Goal: Check status: Check status

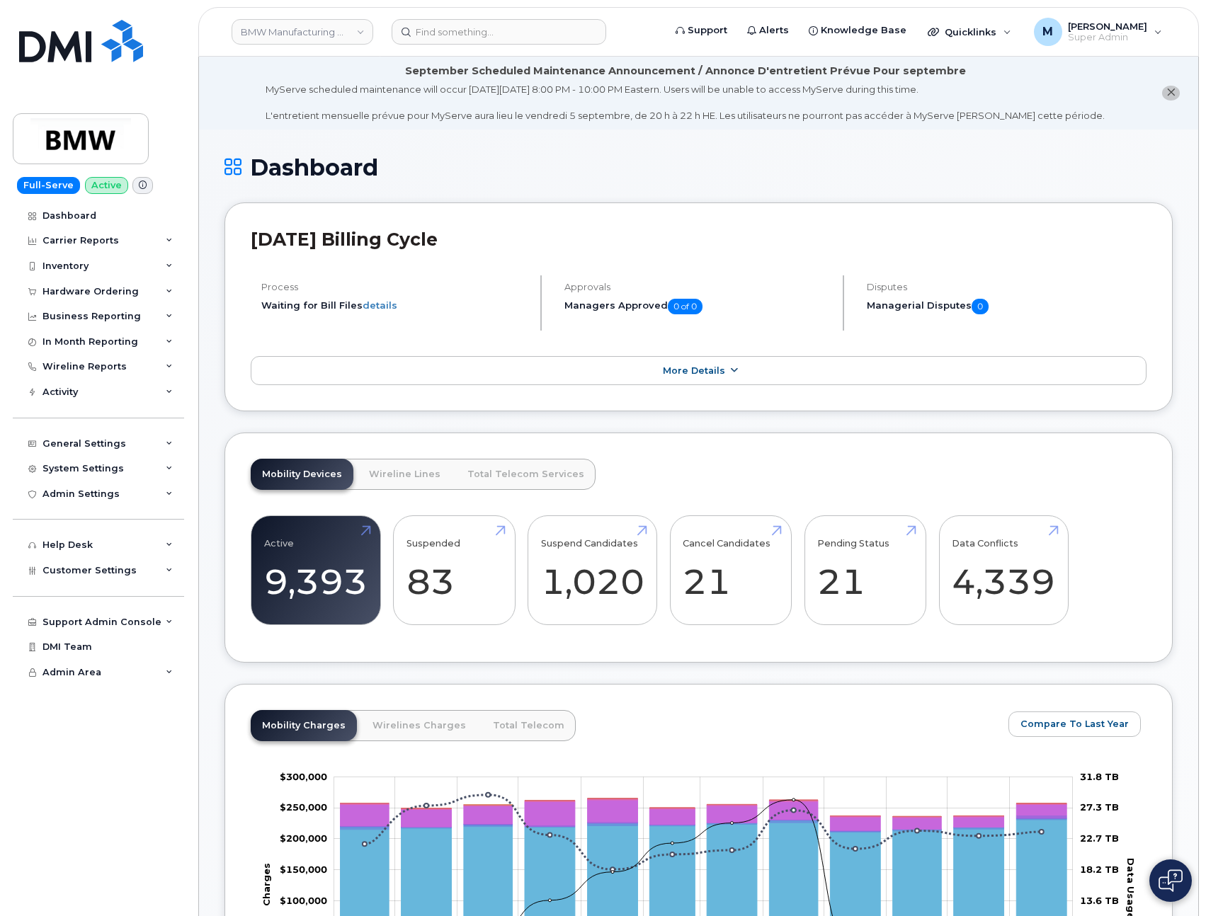
click at [792, 369] on link "More Details" at bounding box center [699, 371] width 896 height 30
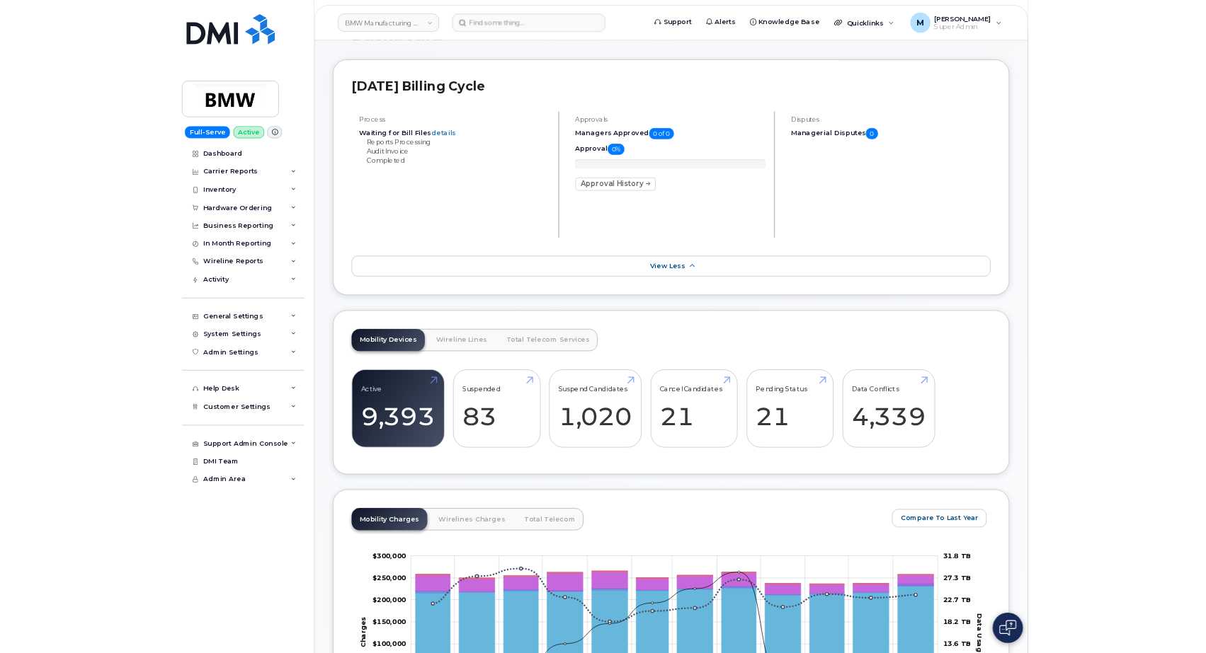
scroll to position [128, 0]
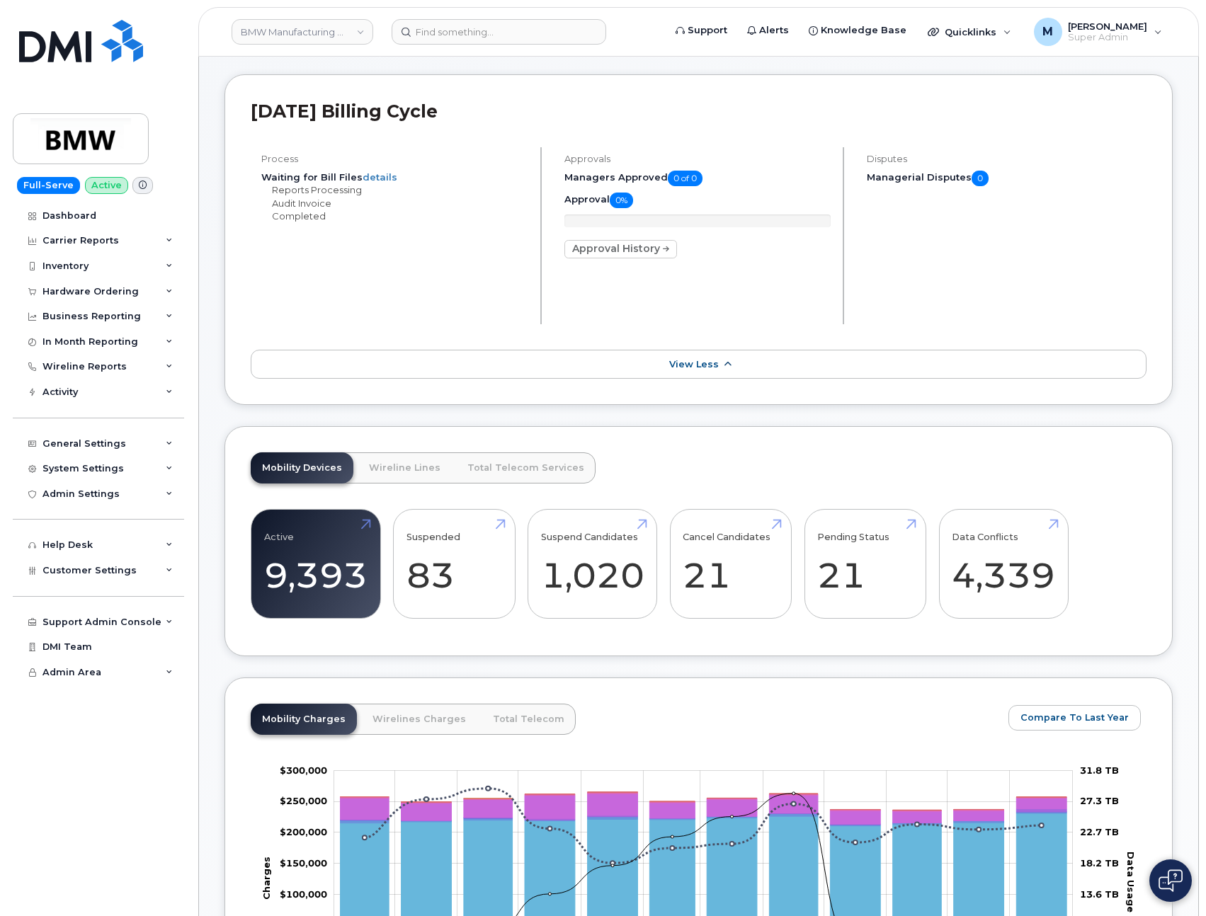
click at [806, 361] on link "View Less" at bounding box center [699, 365] width 896 height 30
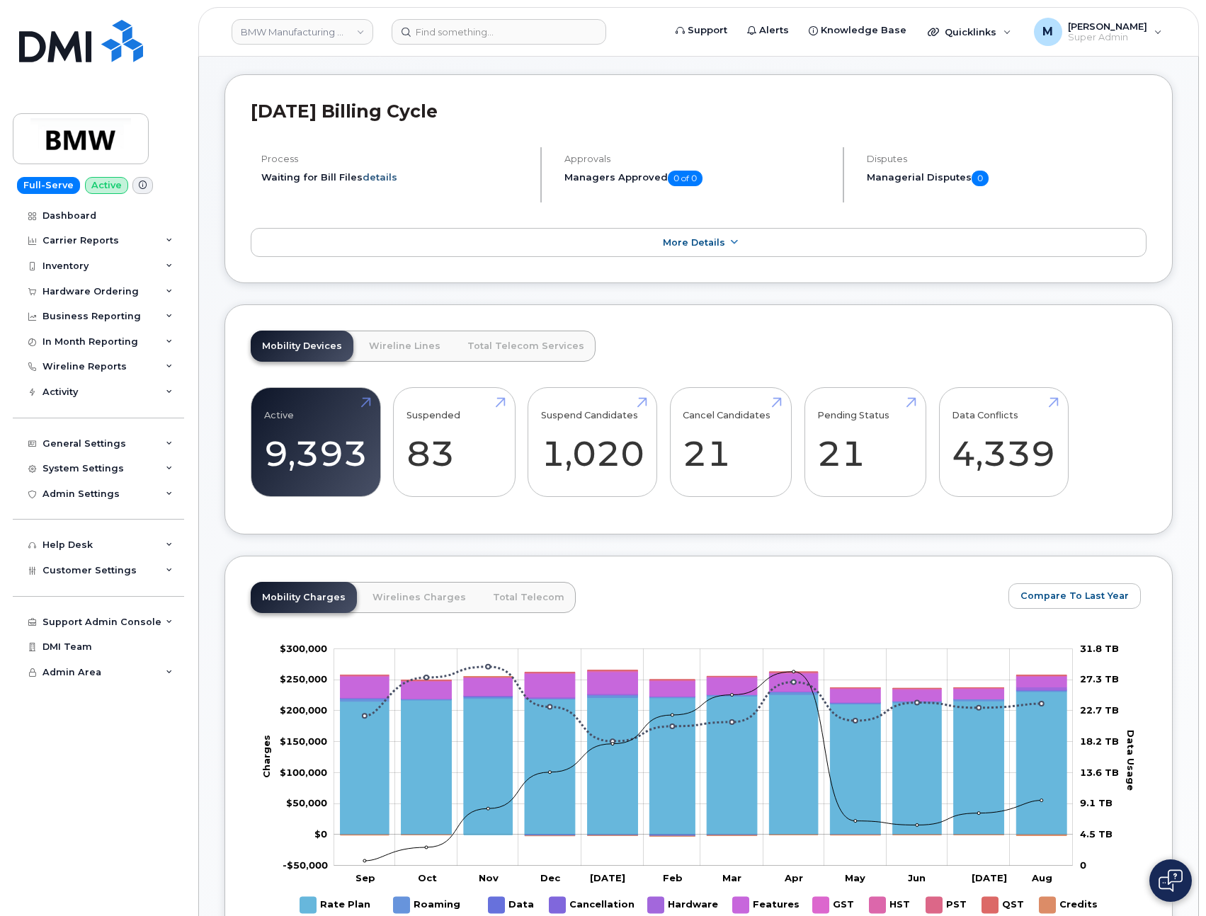
click at [375, 180] on link "details" at bounding box center [379, 176] width 35 height 11
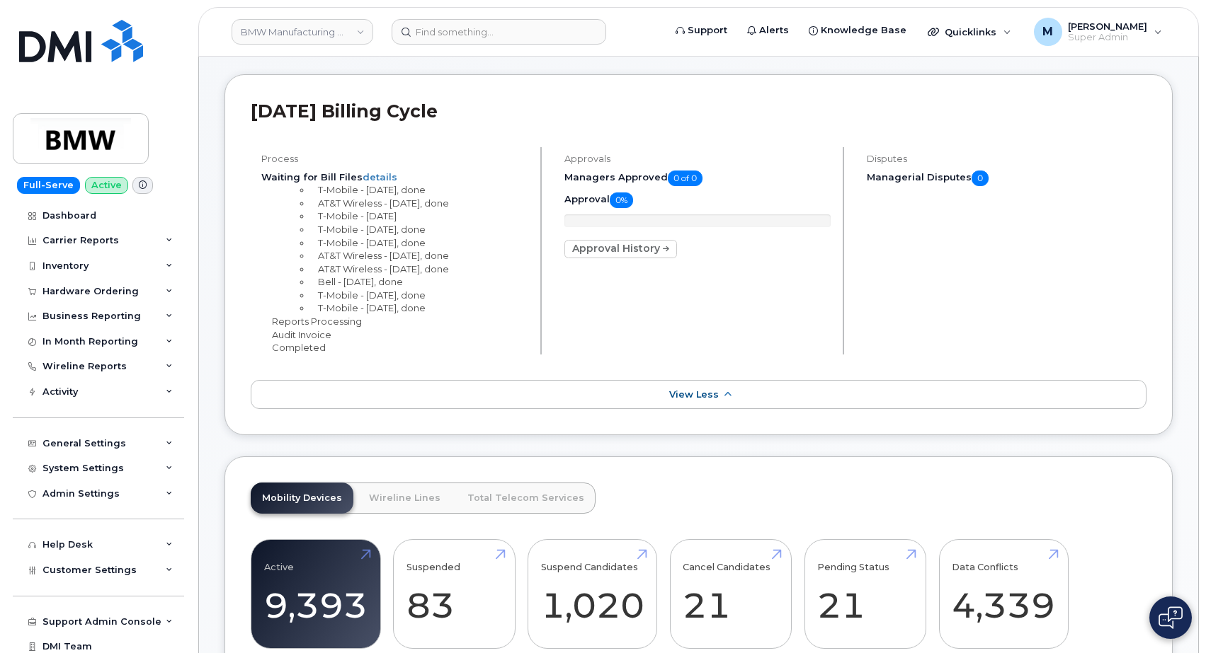
click at [377, 171] on link "details" at bounding box center [379, 176] width 35 height 11
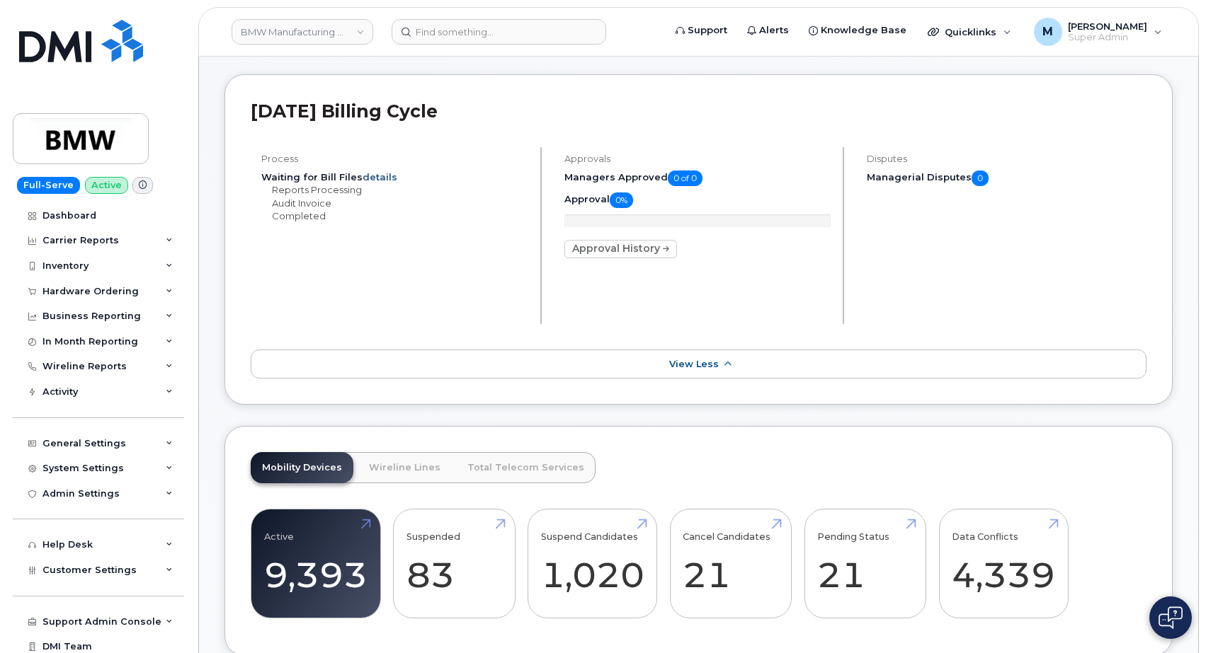
click at [382, 178] on link "details" at bounding box center [379, 176] width 35 height 11
